Goal: Transaction & Acquisition: Purchase product/service

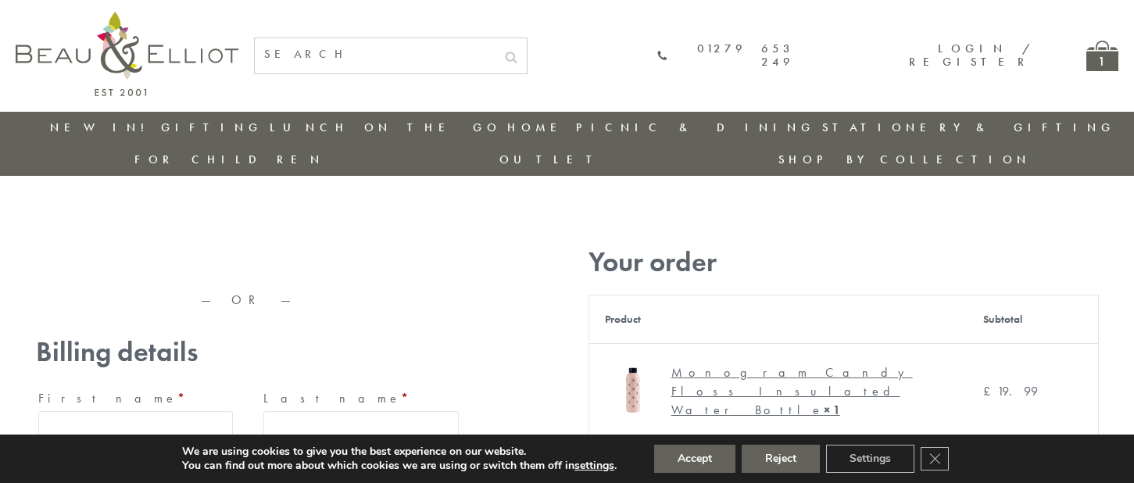
type input "maria33@yahoo.com"
type input "Maria"
type input "Williams"
type input "23, Scottsdale, Happytown"
type input "London"
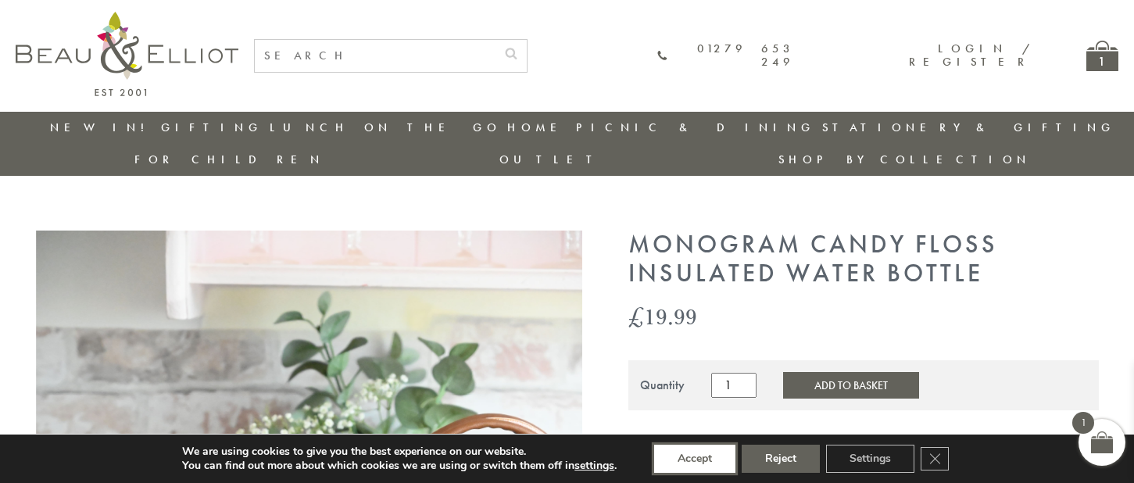
click at [695, 459] on button "Accept" at bounding box center [694, 459] width 81 height 28
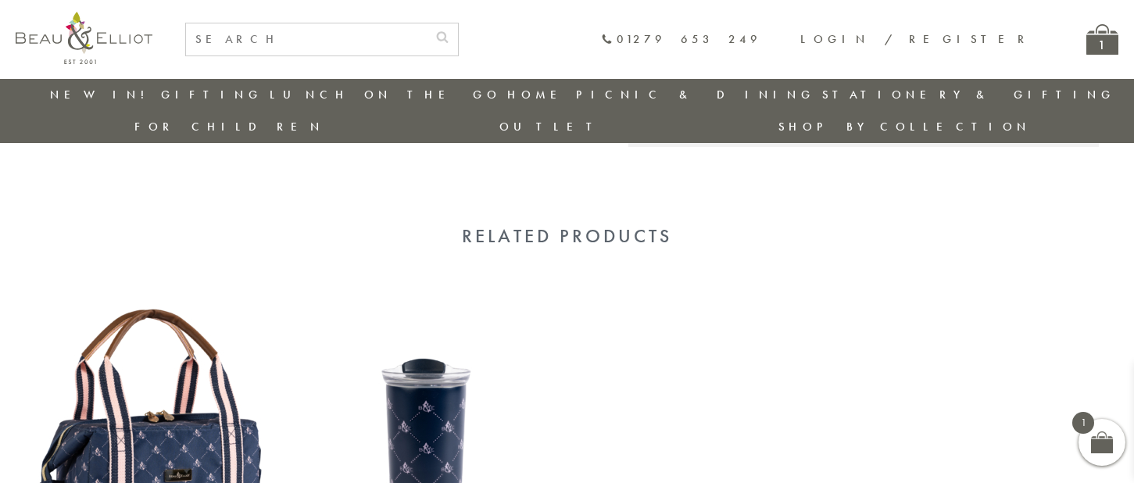
scroll to position [1376, 0]
